Goal: Information Seeking & Learning: Find specific fact

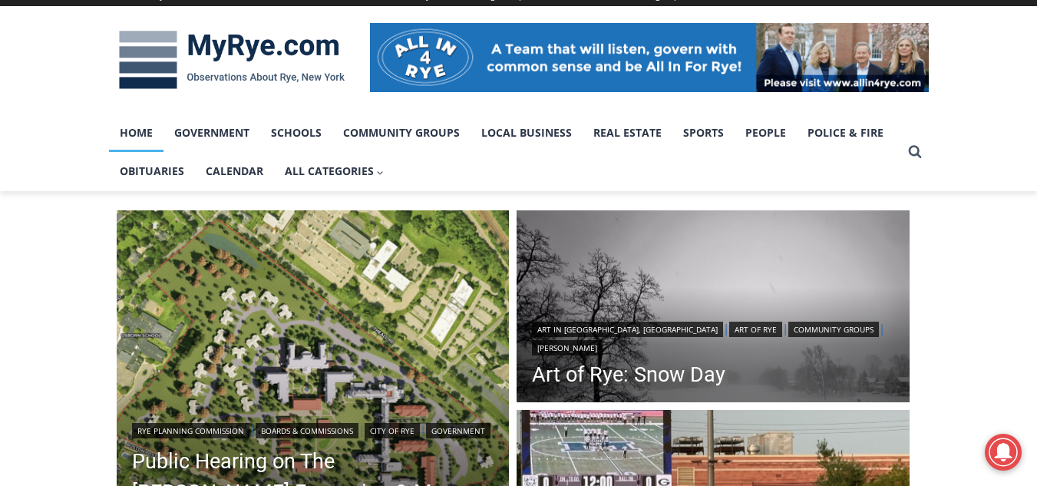
scroll to position [307, 0]
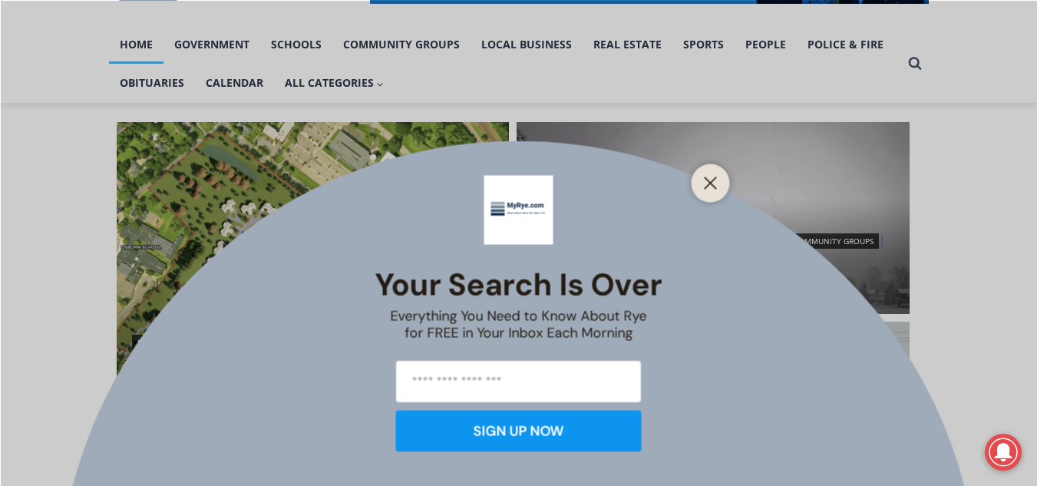
click at [141, 90] on div "Your Search is Over Everything You Need to Know About Rye for FREE in Your Inbo…" at bounding box center [518, 243] width 1037 height 486
click at [693, 184] on div at bounding box center [711, 183] width 38 height 38
click at [711, 182] on line "Close" at bounding box center [710, 182] width 11 height 11
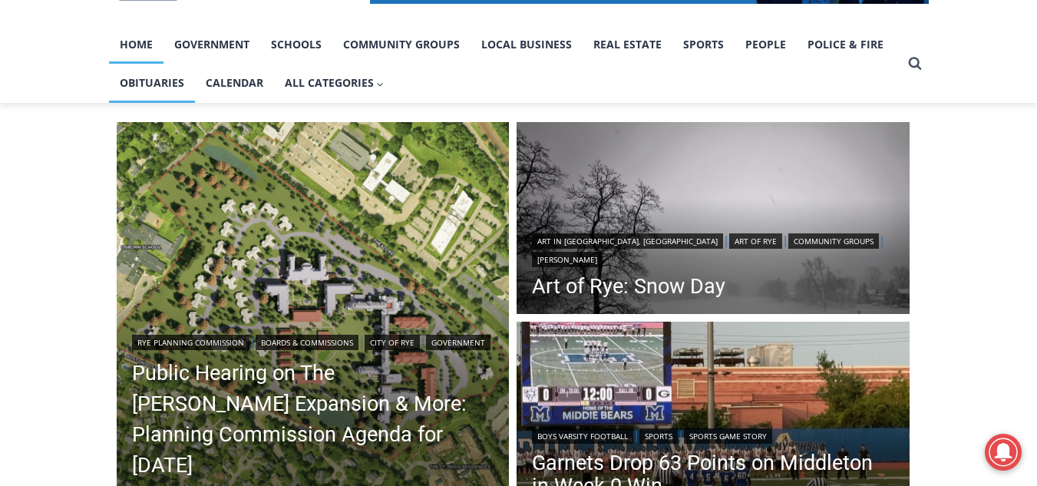
click at [160, 87] on link "Obituaries" at bounding box center [152, 83] width 86 height 38
